Goal: Task Accomplishment & Management: Manage account settings

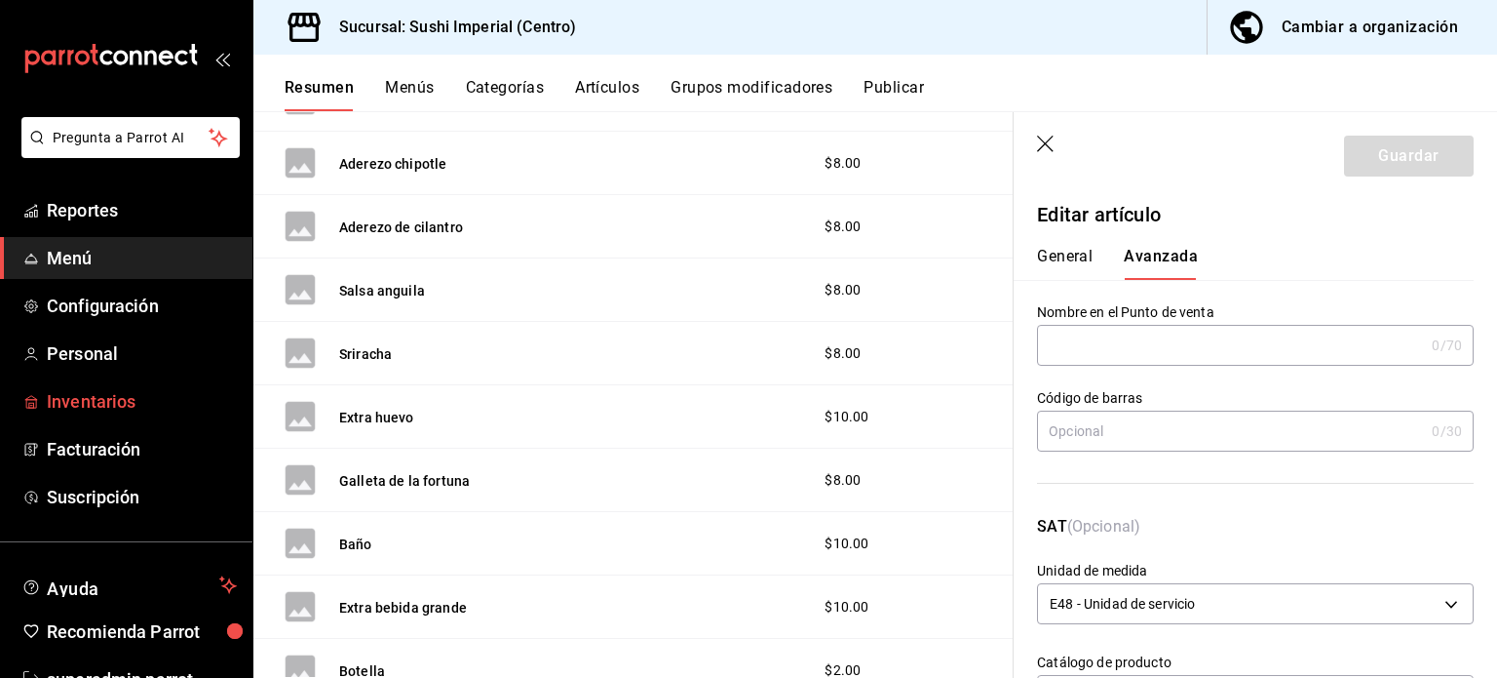
scroll to position [58, 0]
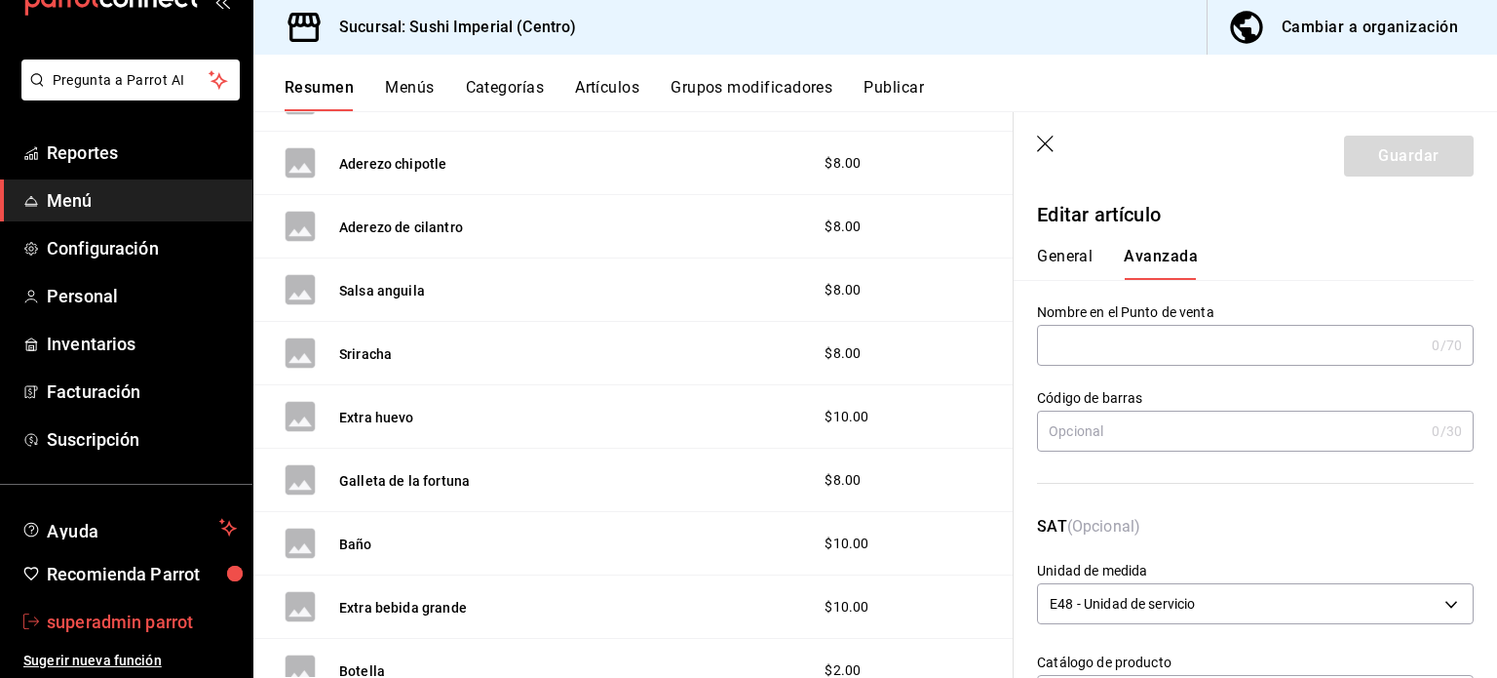
click at [119, 627] on span "superadmin parrot" at bounding box center [142, 621] width 190 height 26
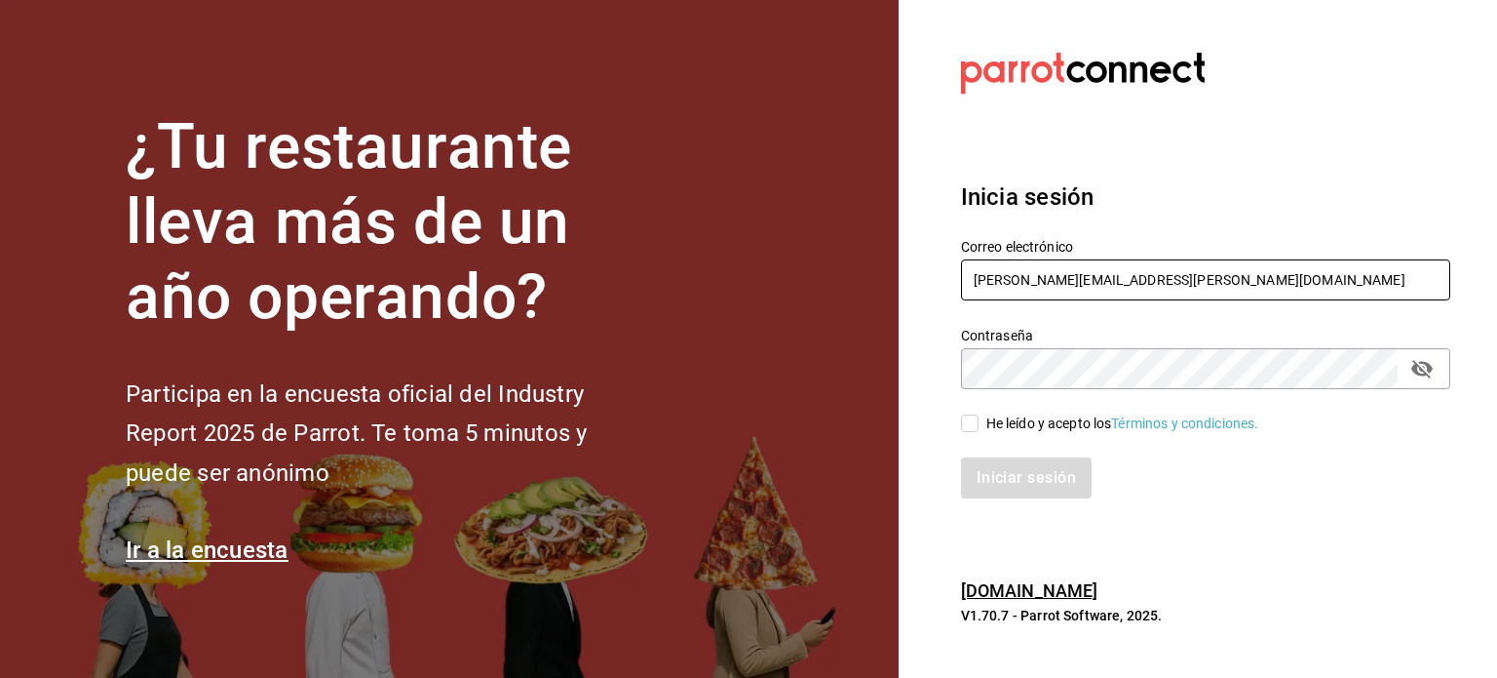
click at [1004, 284] on input "rodrigo.hurtado@parrotsoftware.io" at bounding box center [1205, 279] width 489 height 41
paste input "shawarmaakbar@cdmx.com"
type input "shawarmaakbar@cdmx.com"
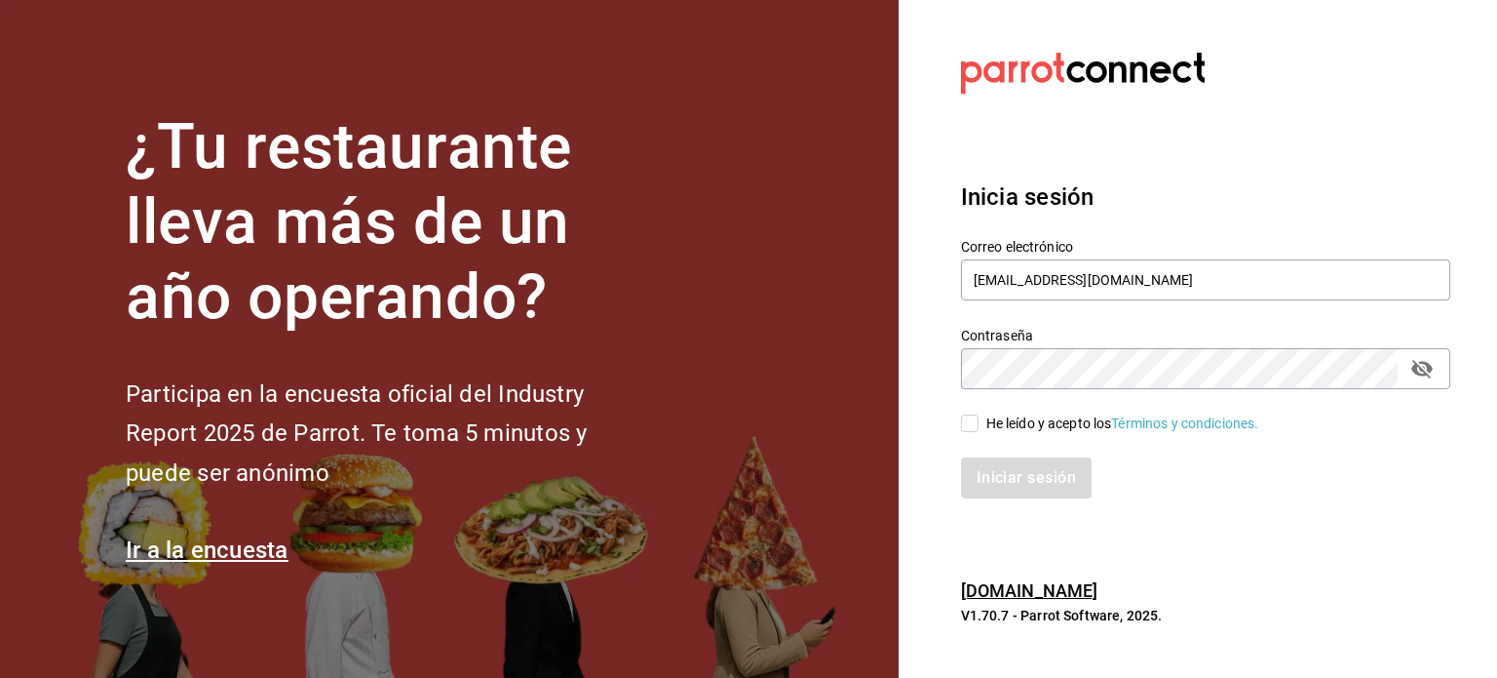
click at [995, 416] on div "He leído y acepto los Términos y condiciones." at bounding box center [1123, 423] width 273 height 20
click at [979, 416] on input "He leído y acepto los Términos y condiciones." at bounding box center [970, 423] width 18 height 18
checkbox input "true"
click at [1025, 469] on button "Iniciar sesión" at bounding box center [1027, 477] width 133 height 41
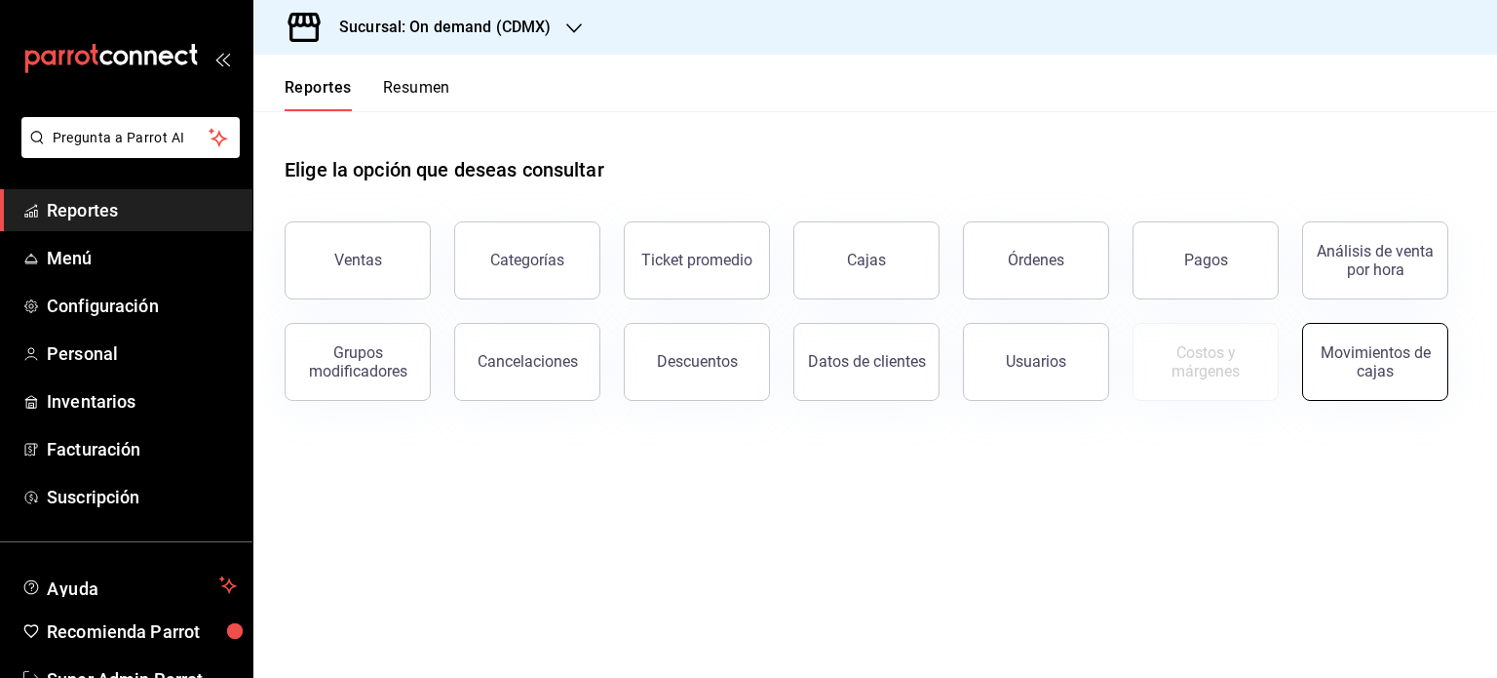
click at [1338, 366] on div "Movimientos de cajas" at bounding box center [1375, 361] width 121 height 37
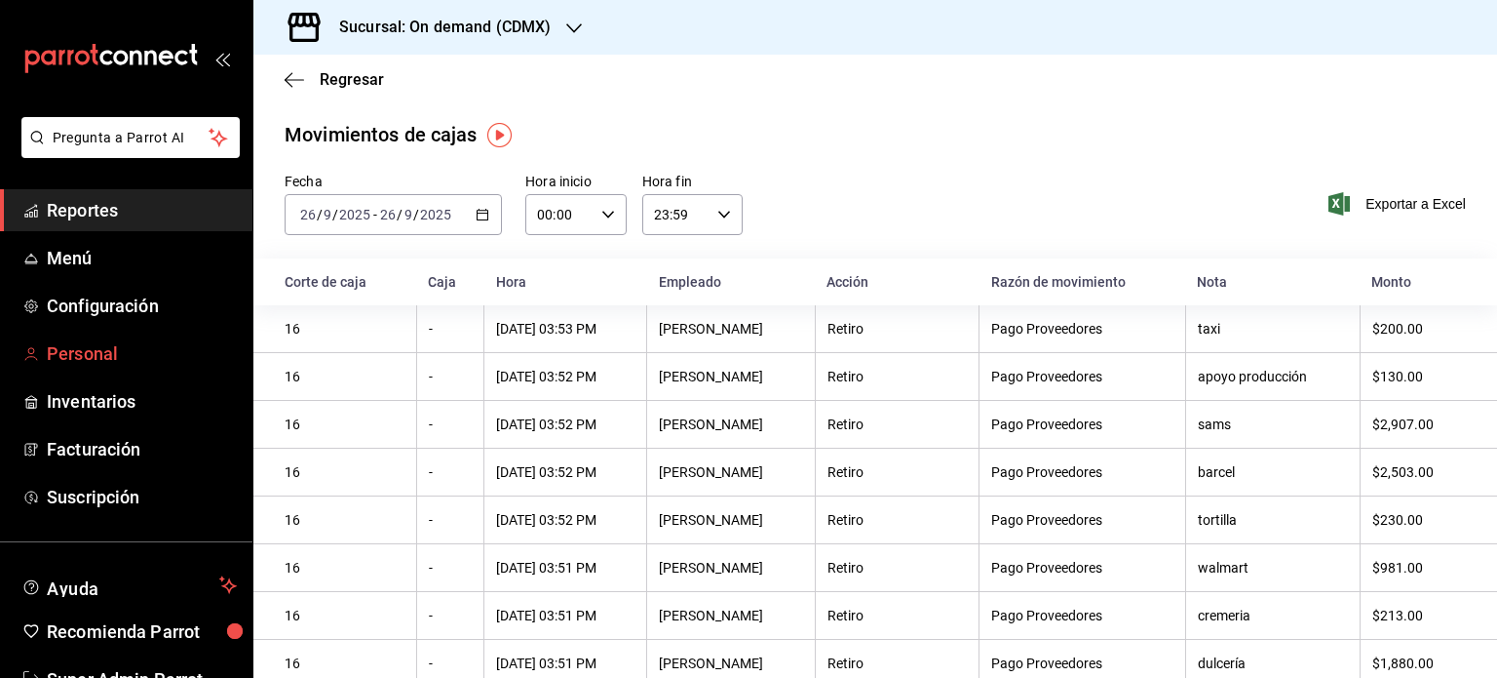
click at [98, 340] on span "Personal" at bounding box center [142, 353] width 190 height 26
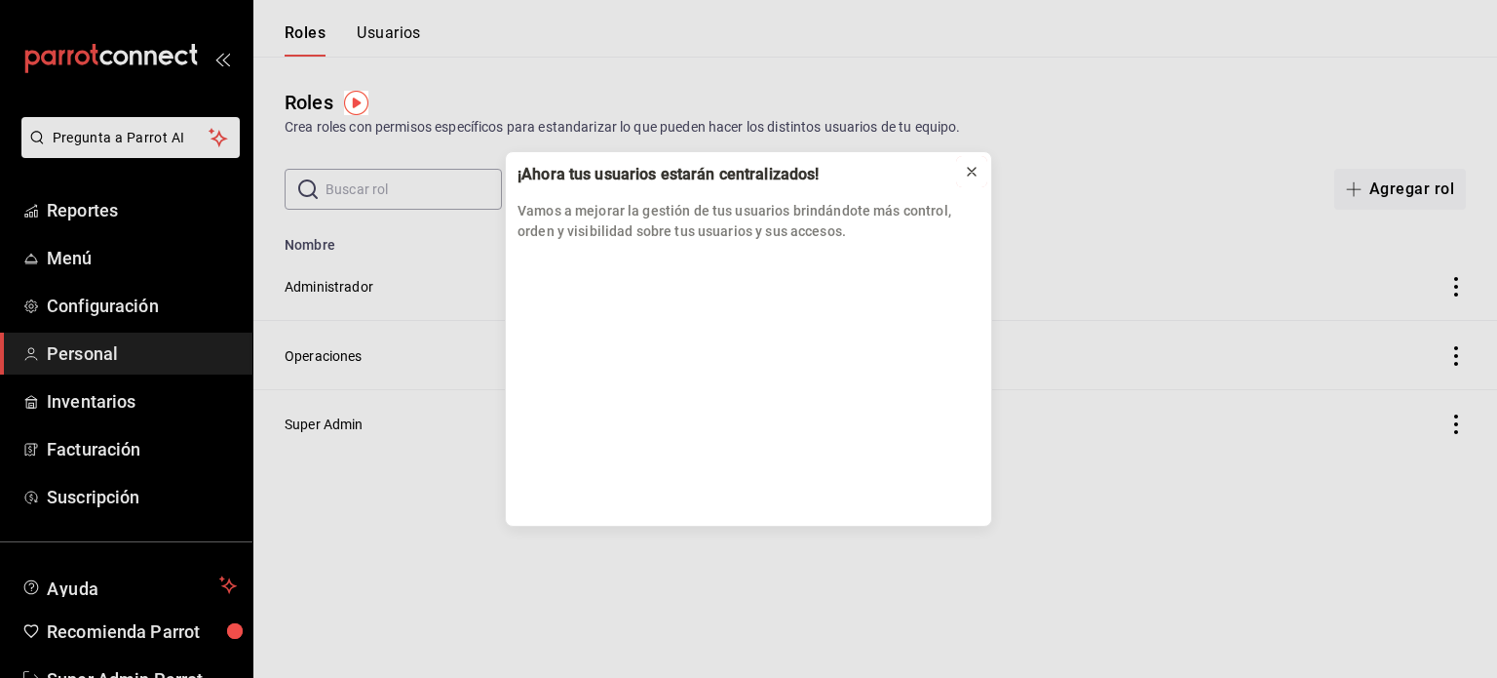
click at [967, 169] on icon at bounding box center [972, 172] width 16 height 16
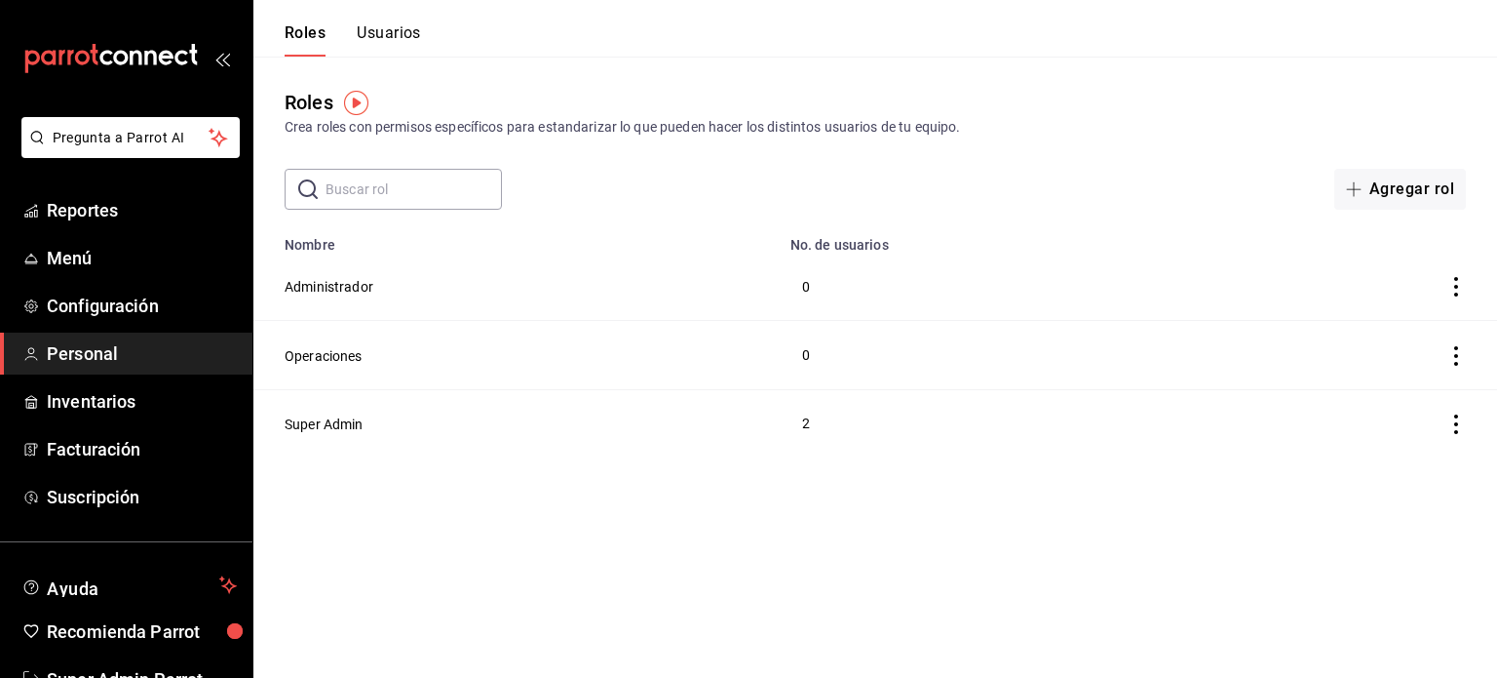
click at [367, 26] on button "Usuarios" at bounding box center [389, 39] width 64 height 33
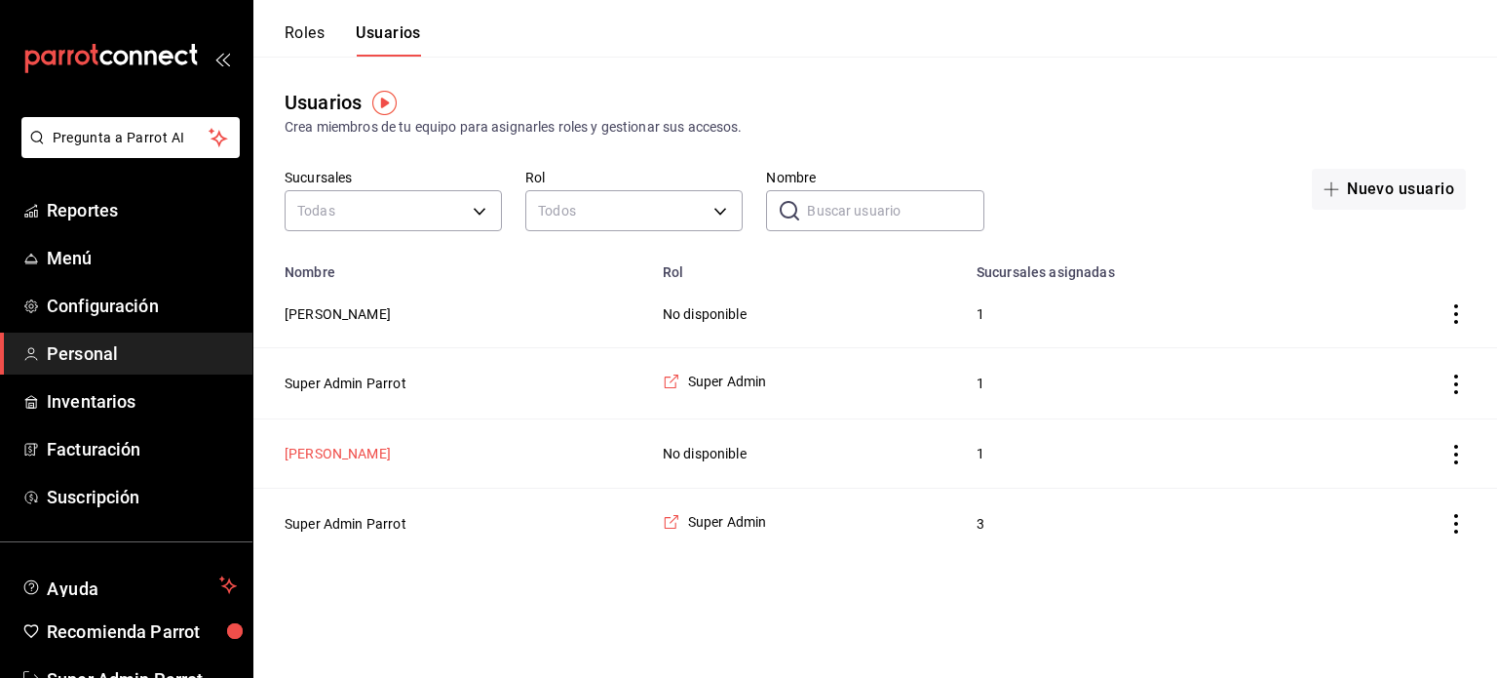
click at [337, 445] on button "[PERSON_NAME]" at bounding box center [338, 453] width 106 height 19
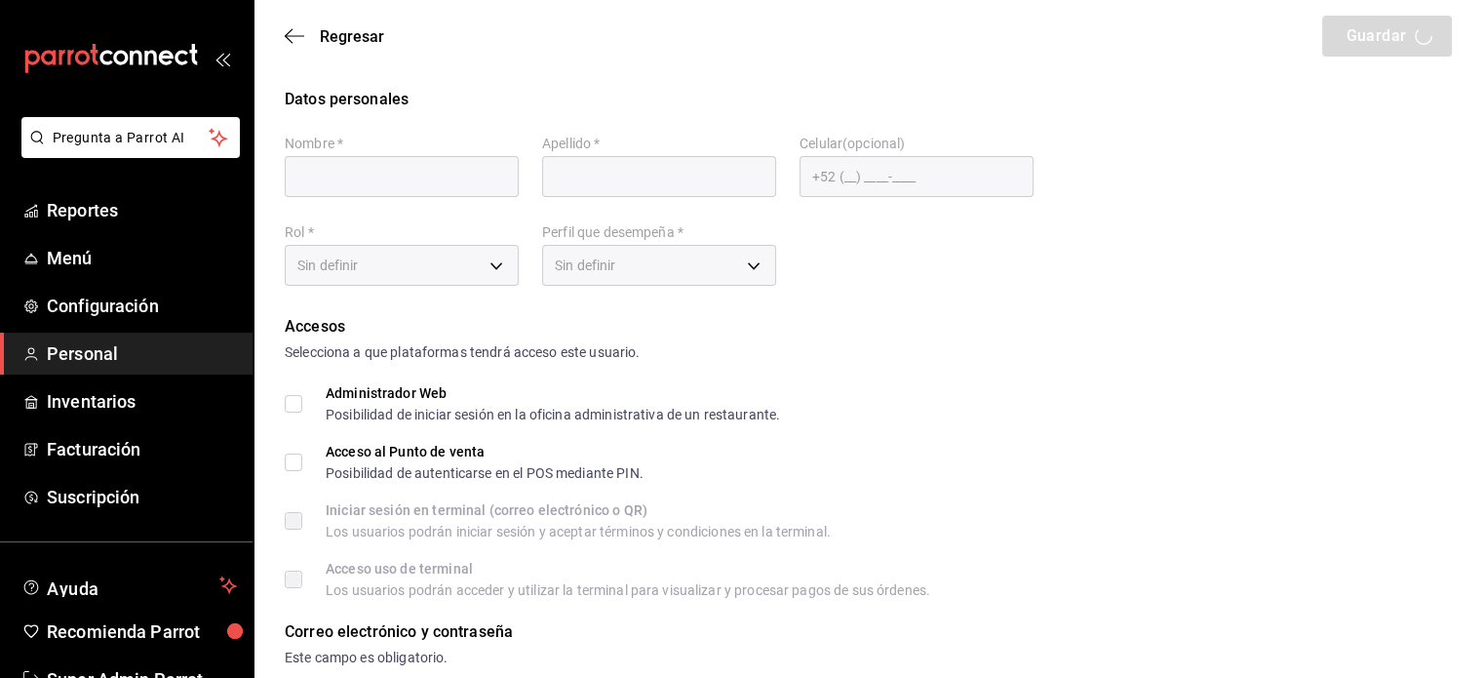
type input "[PERSON_NAME]"
type input "[EMAIL_ADDRESS][DOMAIN_NAME]"
type input "UNDEFINED"
checkbox input "true"
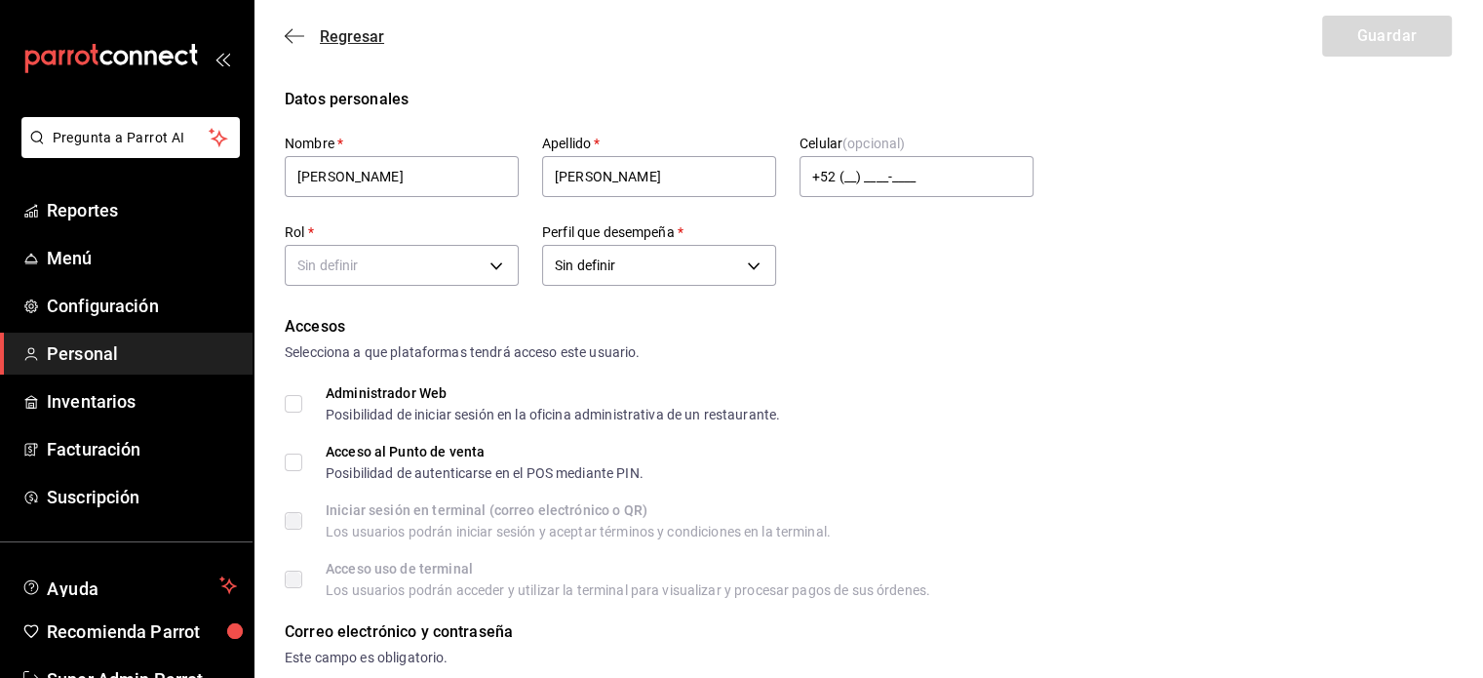
click at [302, 27] on icon "button" at bounding box center [294, 36] width 19 height 18
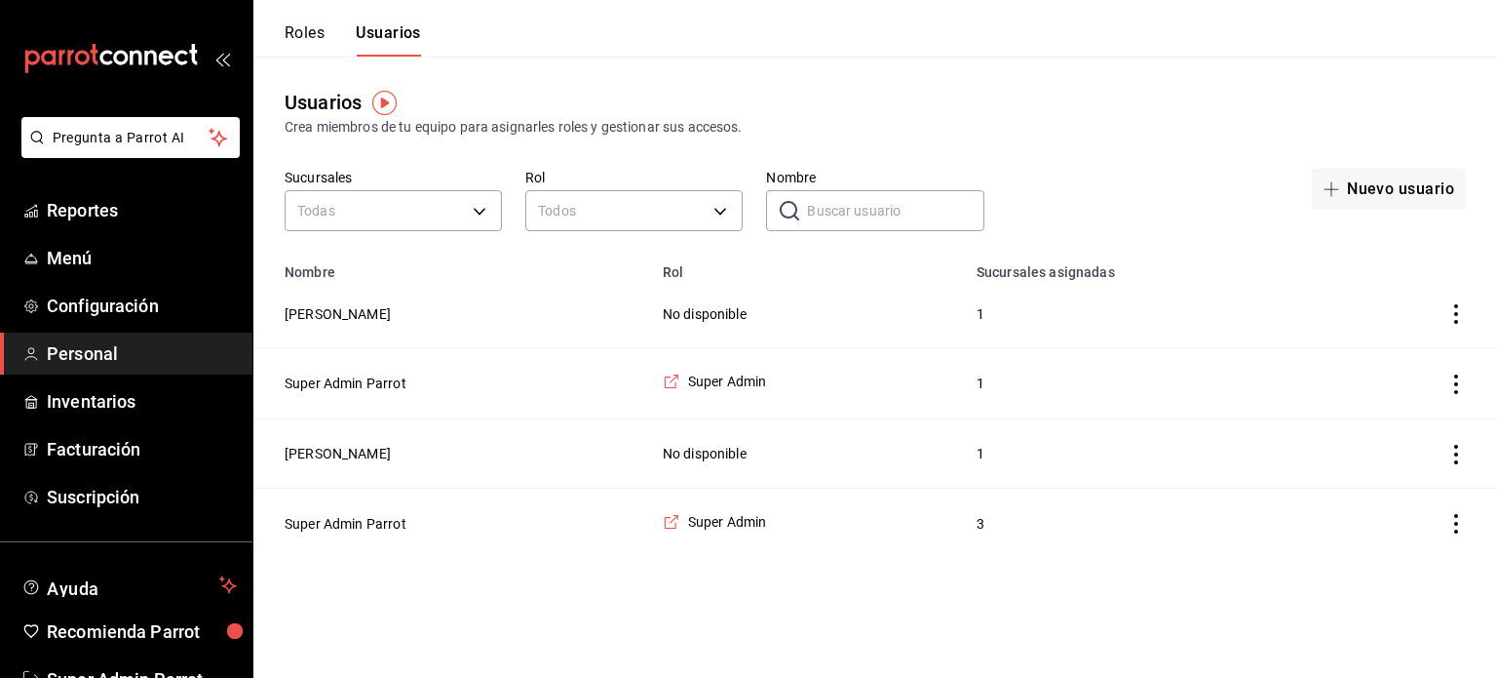
click at [310, 40] on button "Roles" at bounding box center [305, 39] width 40 height 33
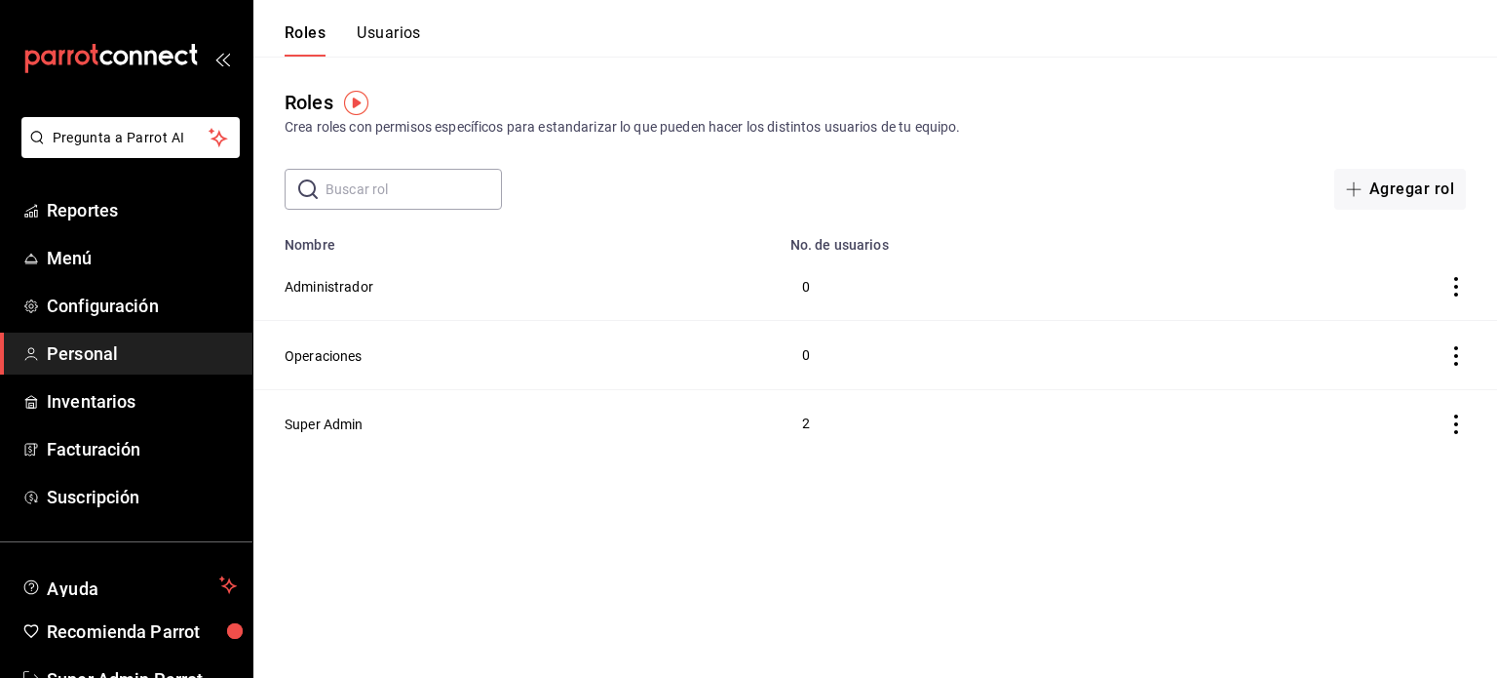
click at [392, 46] on button "Usuarios" at bounding box center [389, 39] width 64 height 33
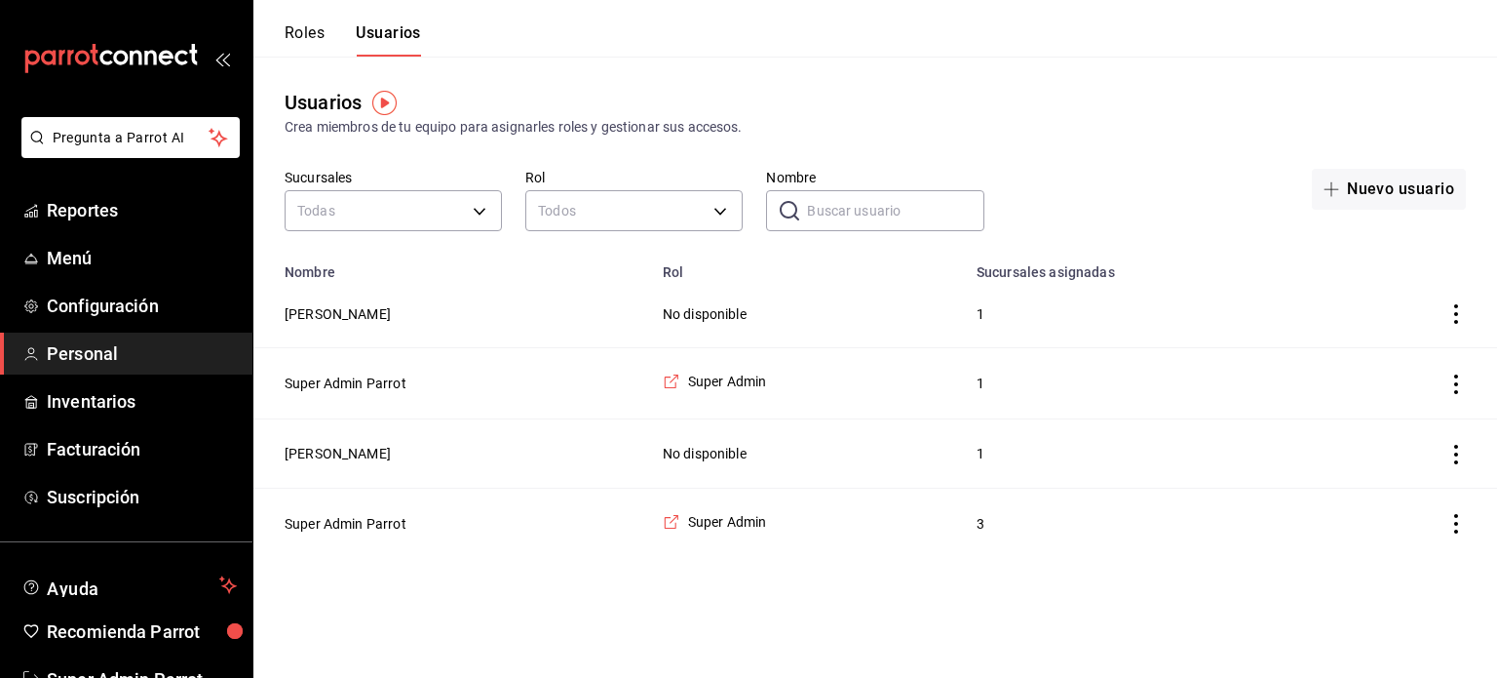
click at [317, 35] on button "Roles" at bounding box center [305, 39] width 40 height 33
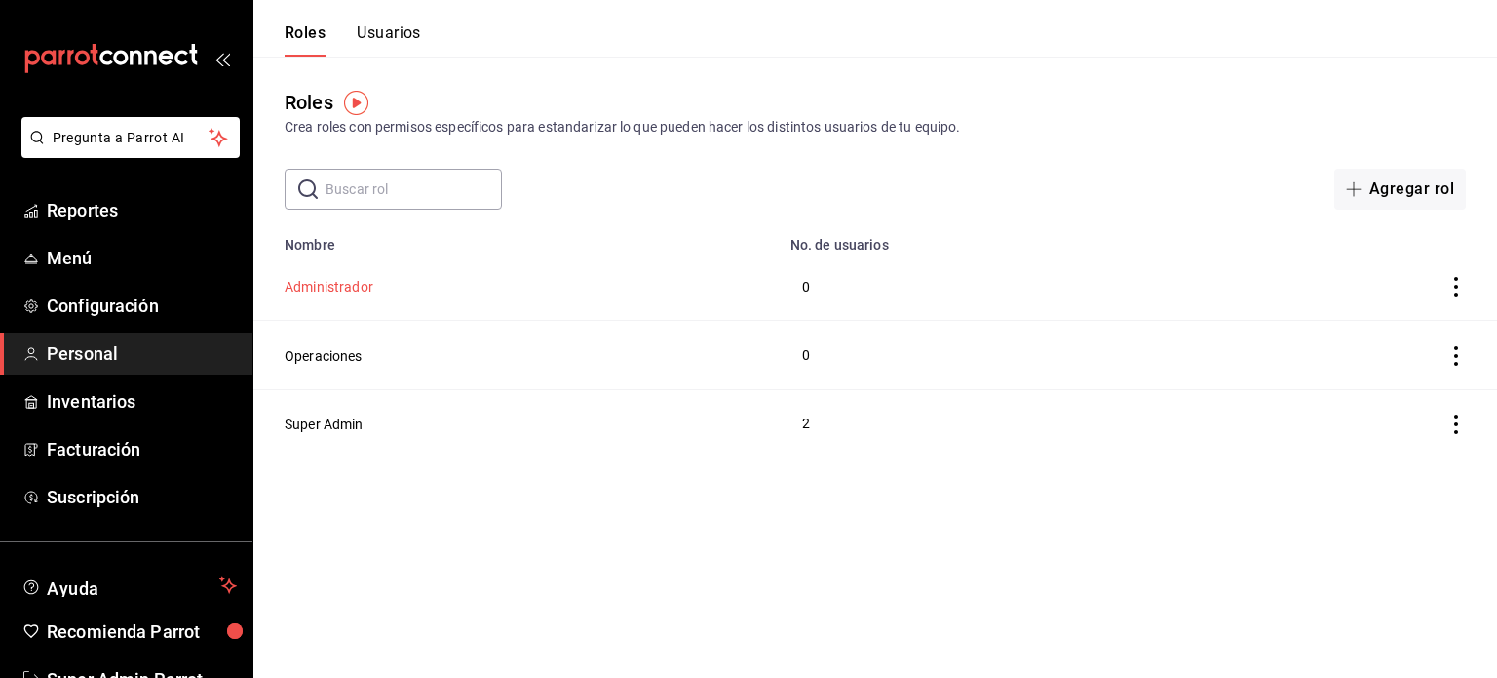
click at [330, 295] on button "Administrador" at bounding box center [329, 286] width 89 height 19
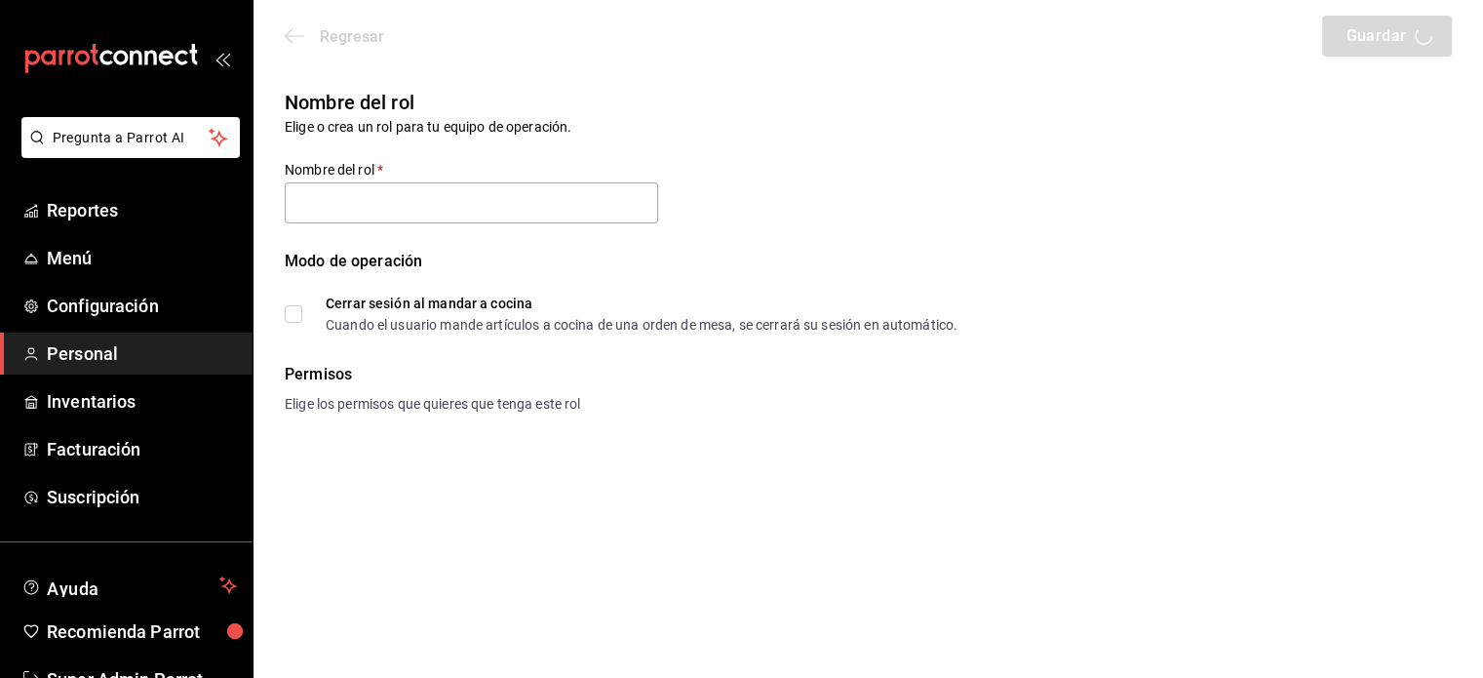
type input "Administrador"
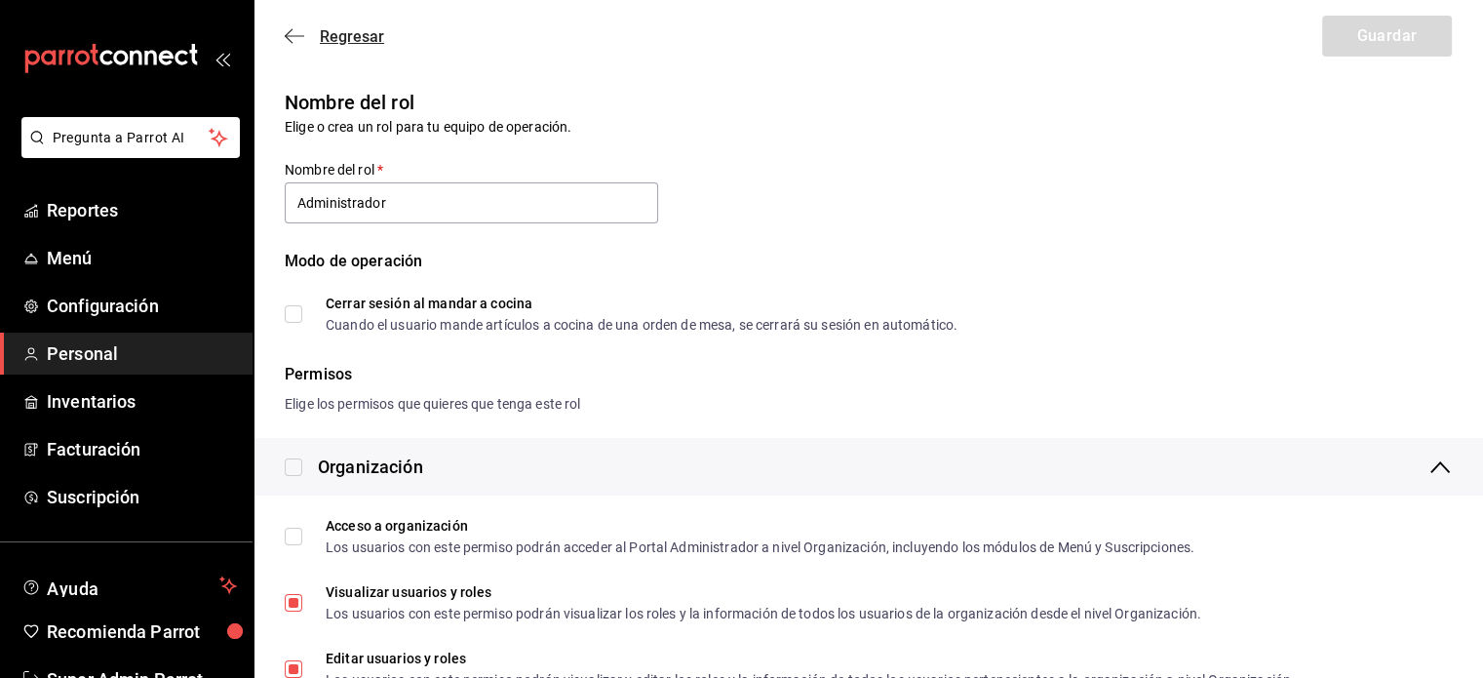
click at [295, 39] on icon "button" at bounding box center [294, 36] width 19 height 18
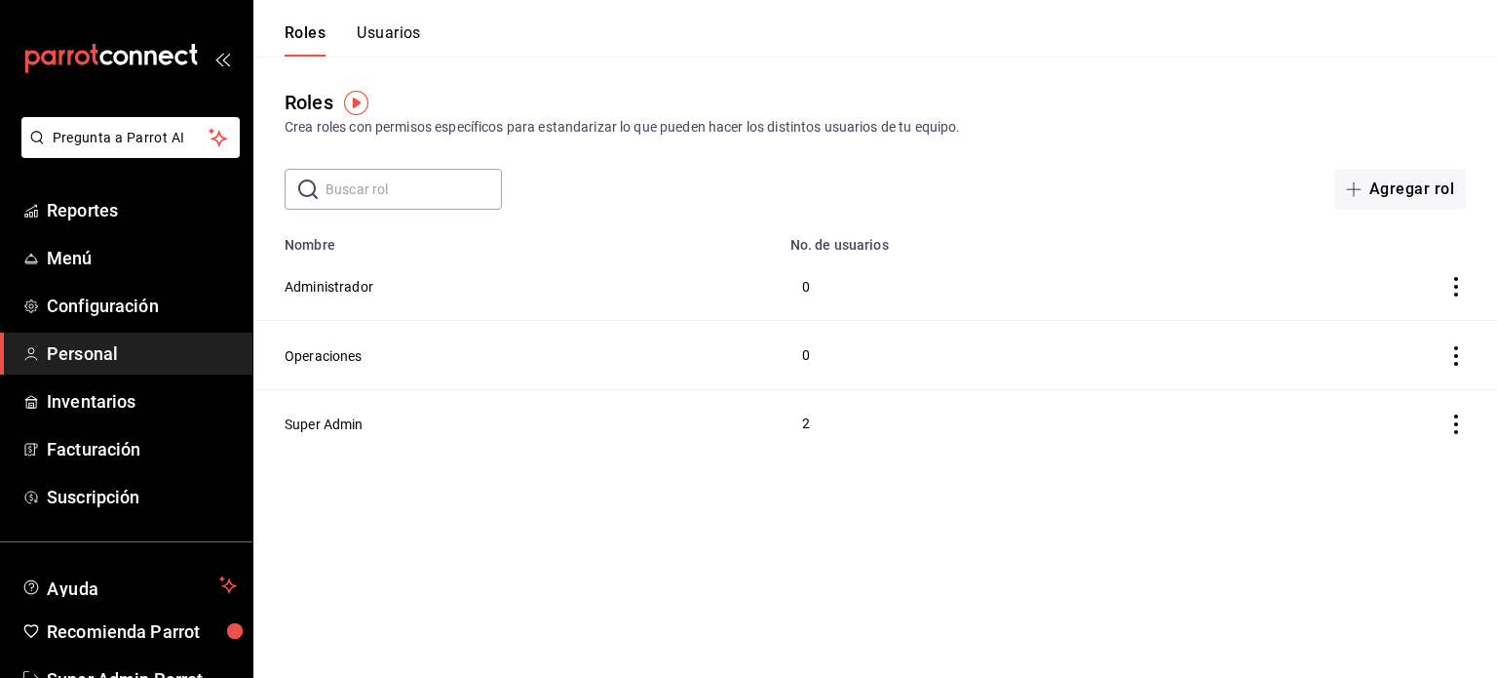
click at [406, 42] on button "Usuarios" at bounding box center [389, 39] width 64 height 33
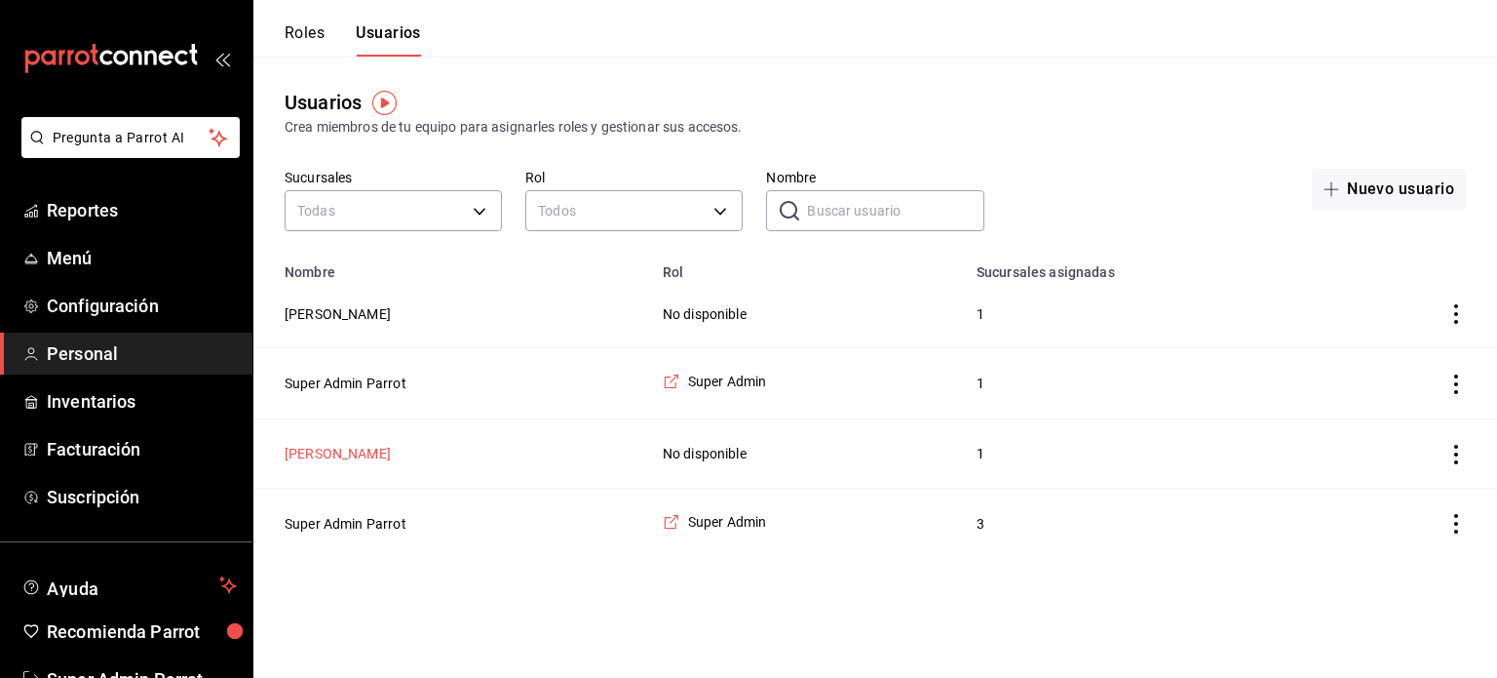
click at [337, 449] on button "[PERSON_NAME]" at bounding box center [338, 453] width 106 height 19
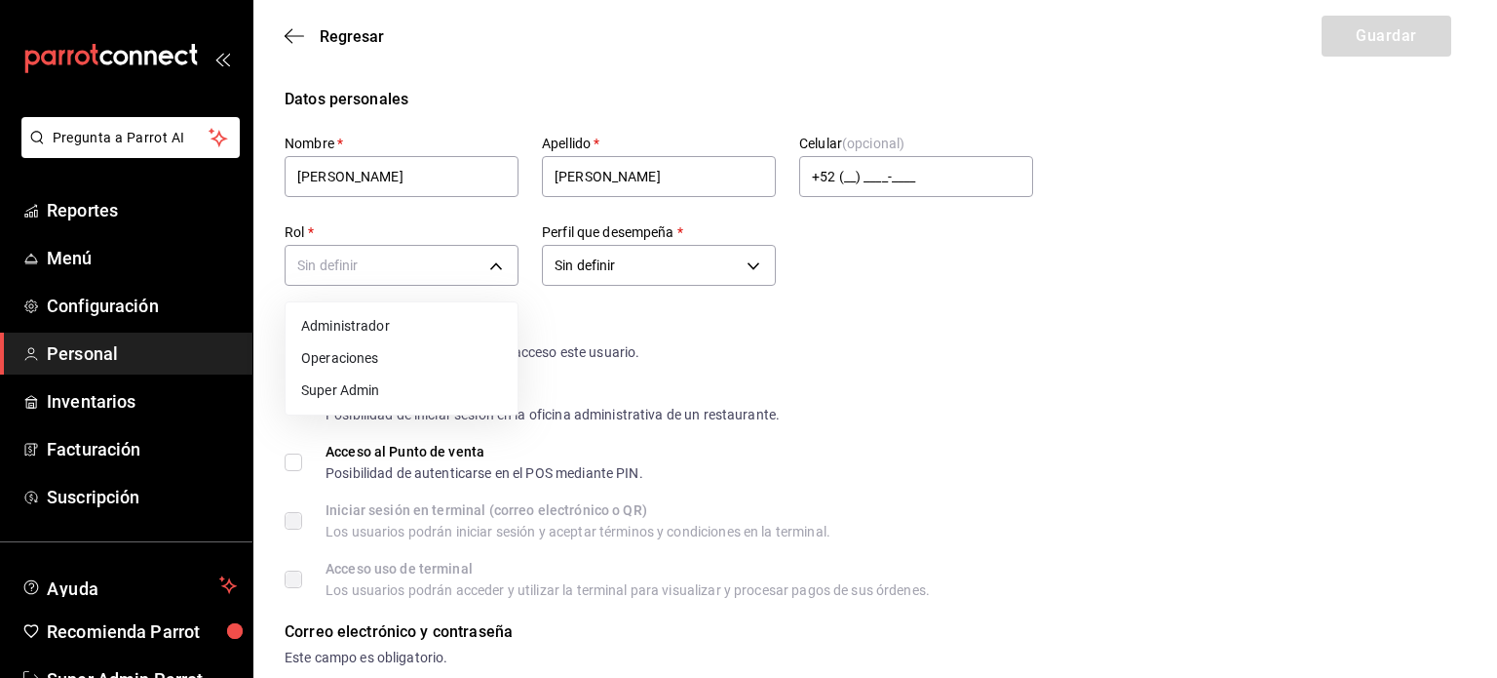
click at [1064, 384] on div at bounding box center [748, 339] width 1497 height 678
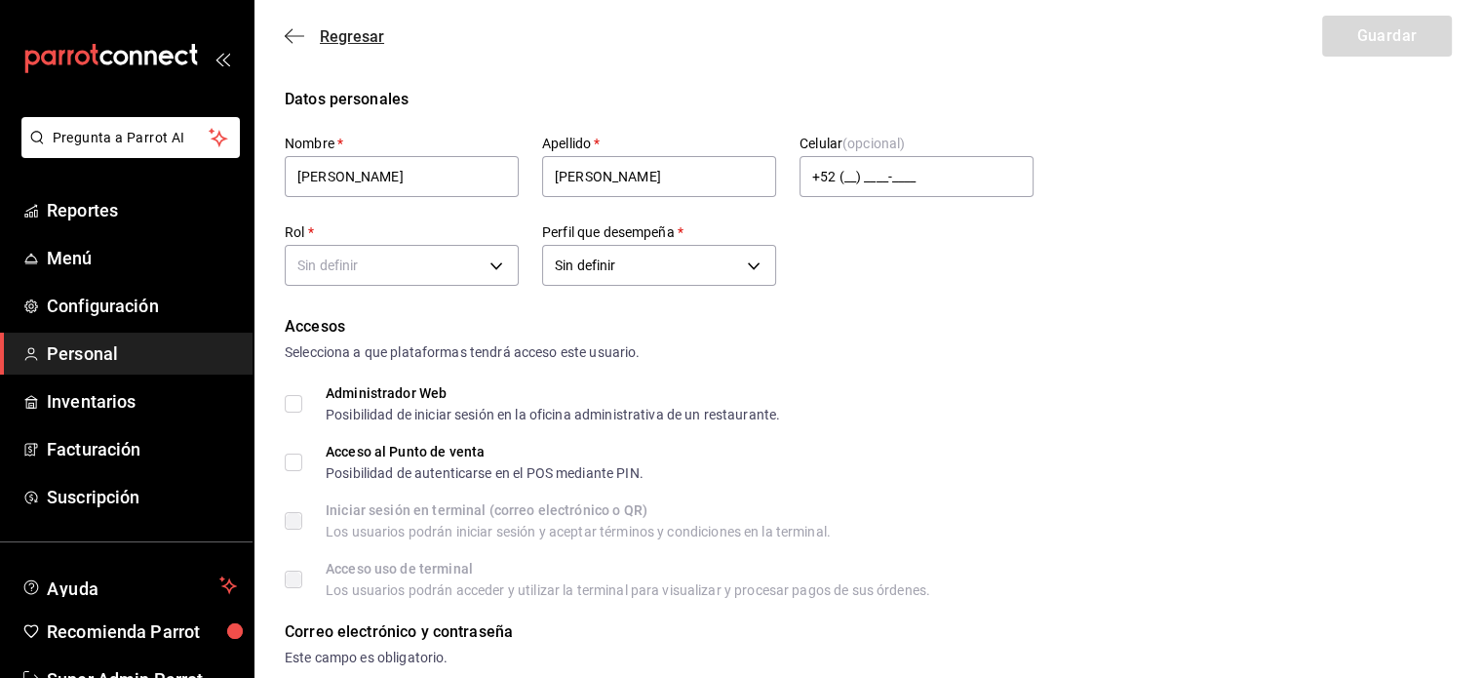
click at [296, 41] on icon "button" at bounding box center [294, 36] width 19 height 18
